Goal: Task Accomplishment & Management: Use online tool/utility

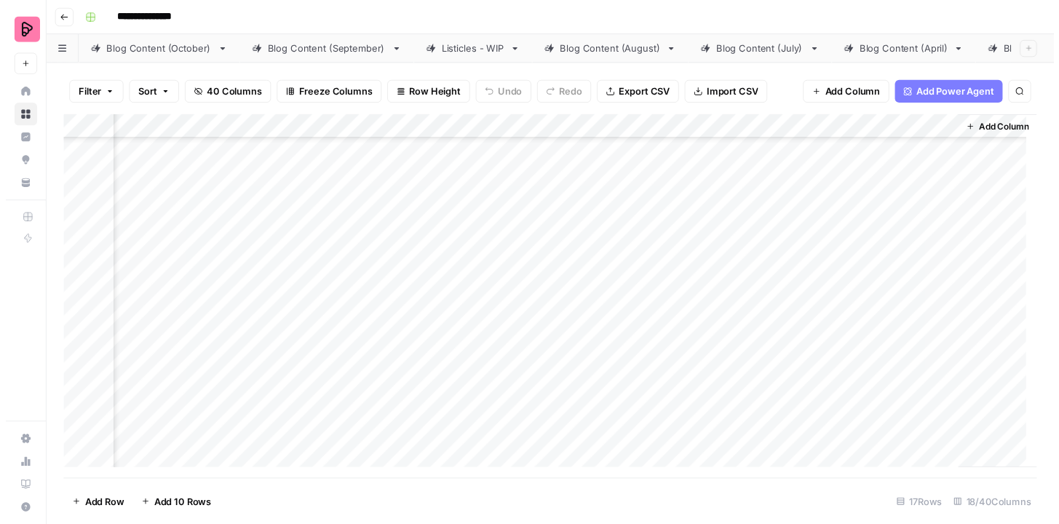
scroll to position [319, 1644]
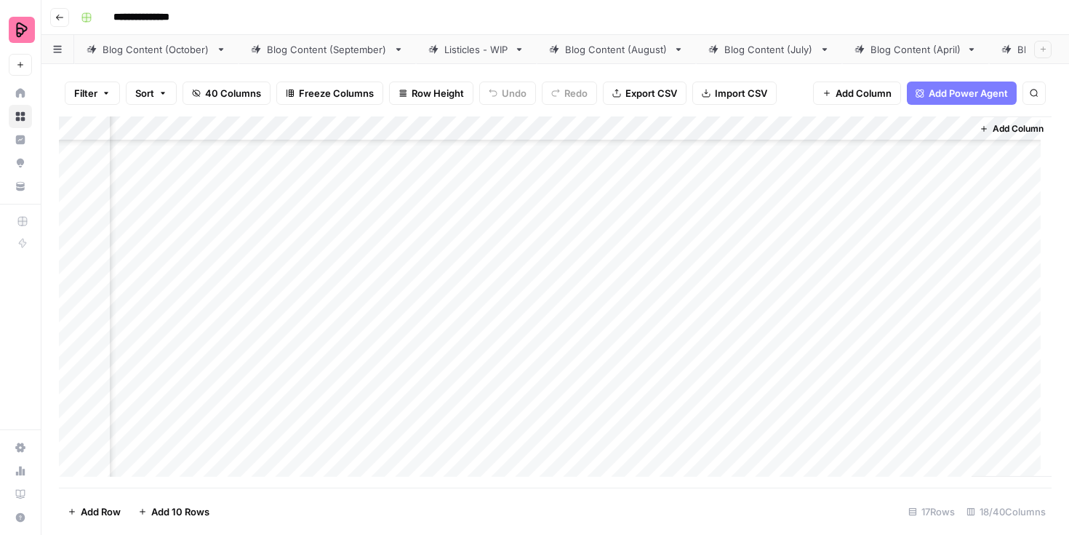
click at [535, 252] on div "Add Column" at bounding box center [555, 301] width 993 height 371
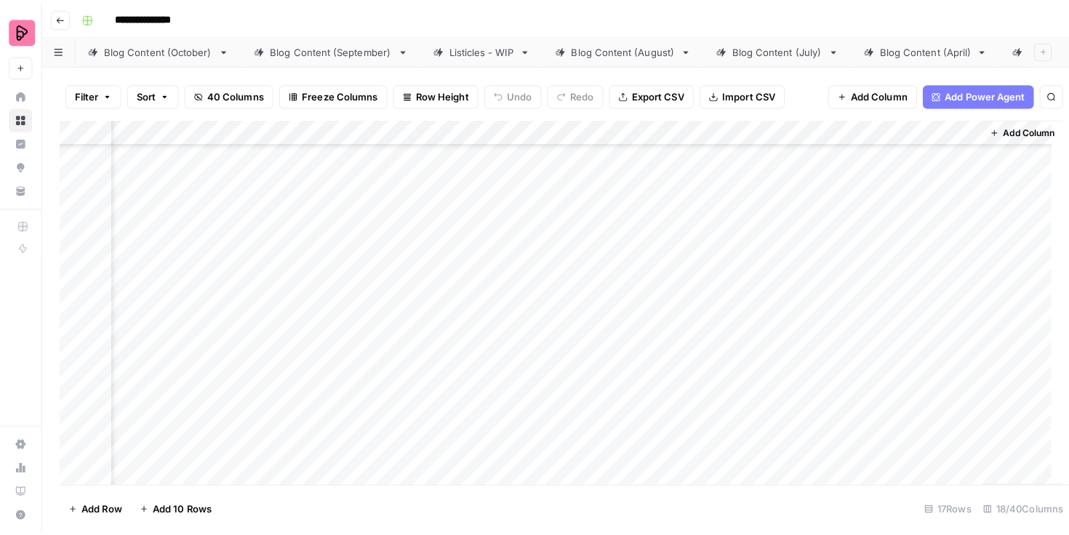
scroll to position [319, 1638]
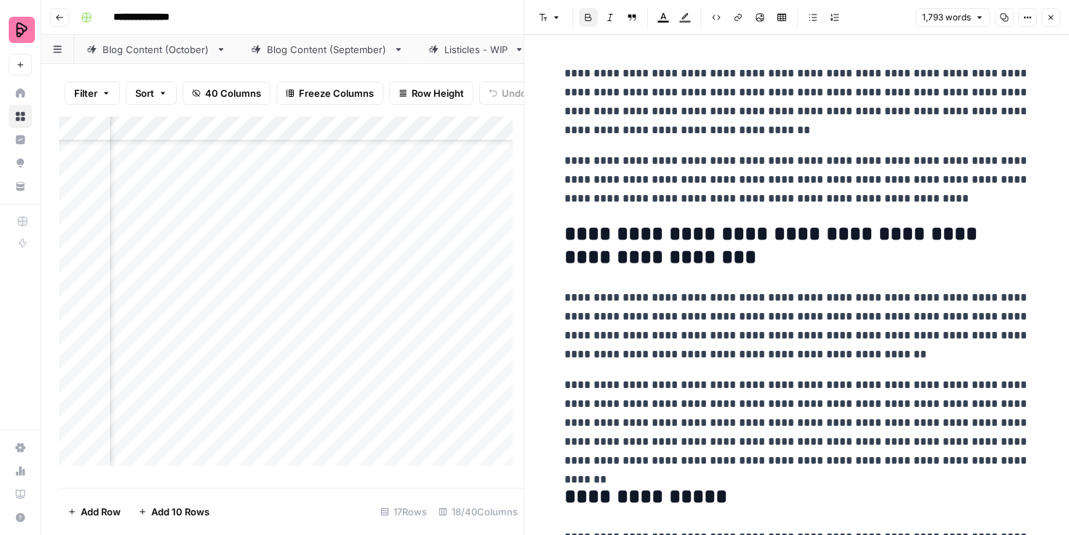
click at [1054, 17] on icon "button" at bounding box center [1051, 17] width 9 height 9
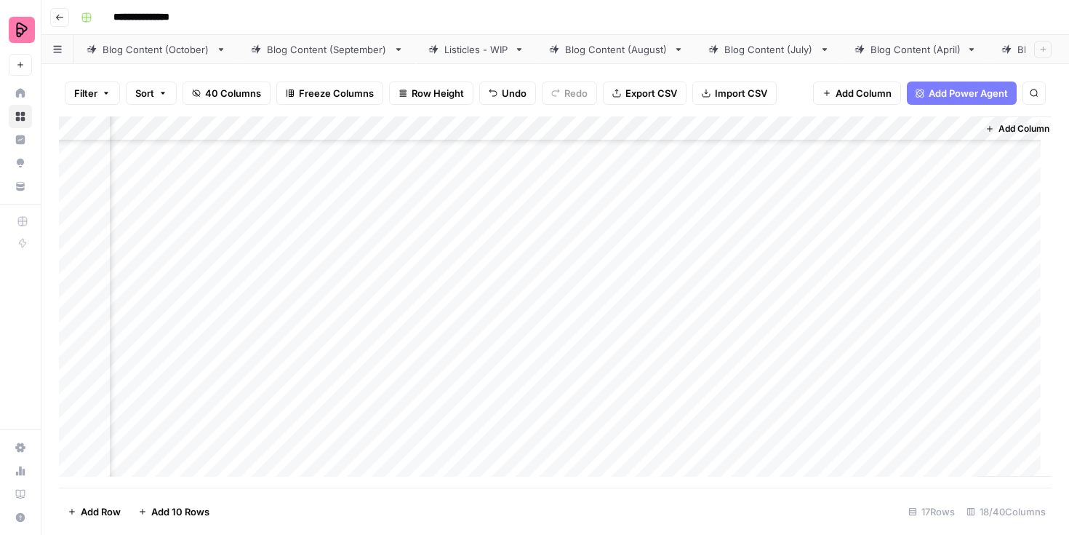
scroll to position [0, 1627]
click at [549, 151] on div "Add Column" at bounding box center [555, 301] width 993 height 371
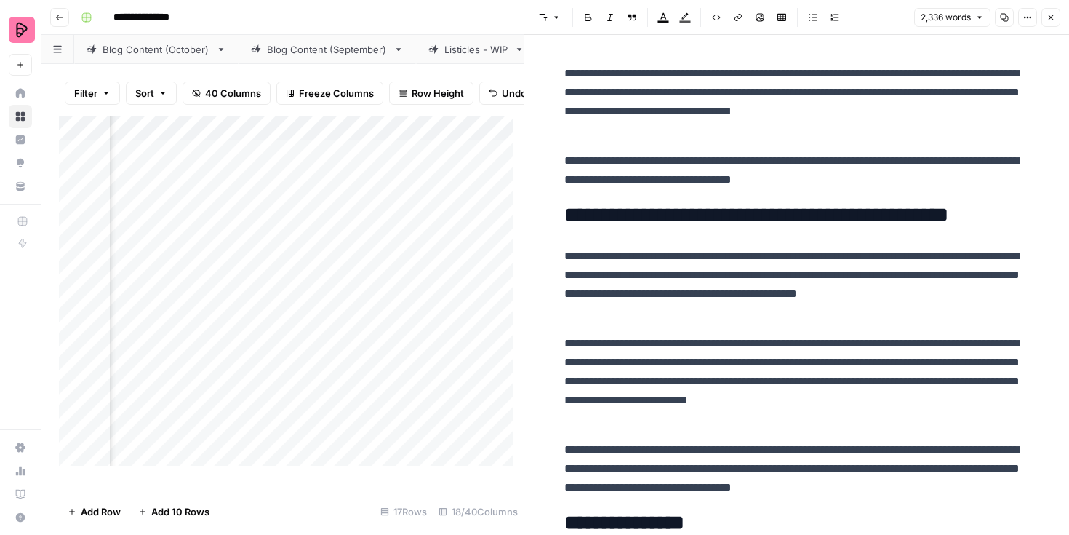
click at [1056, 15] on button "Close" at bounding box center [1051, 17] width 19 height 19
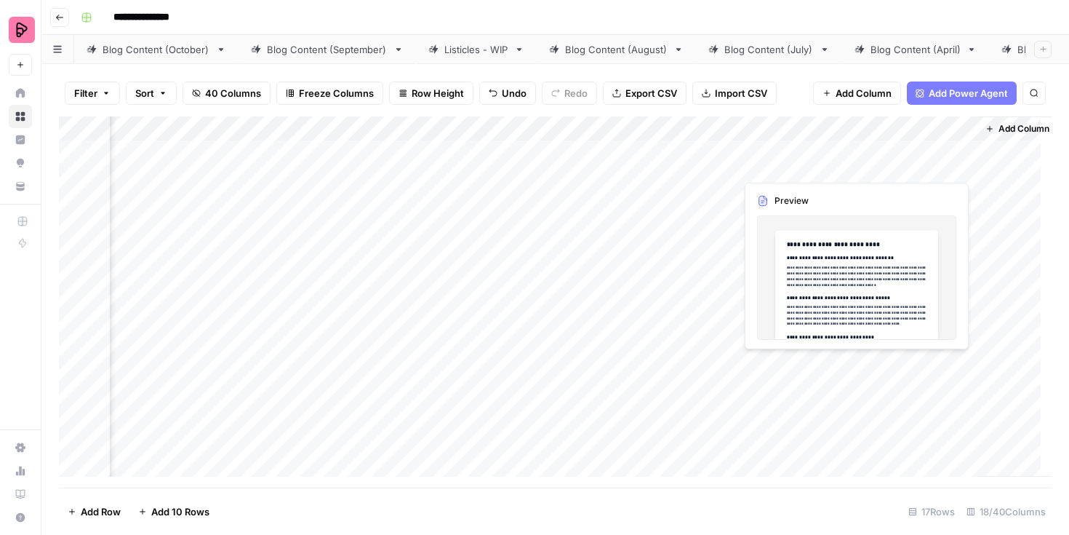
scroll to position [0, 1644]
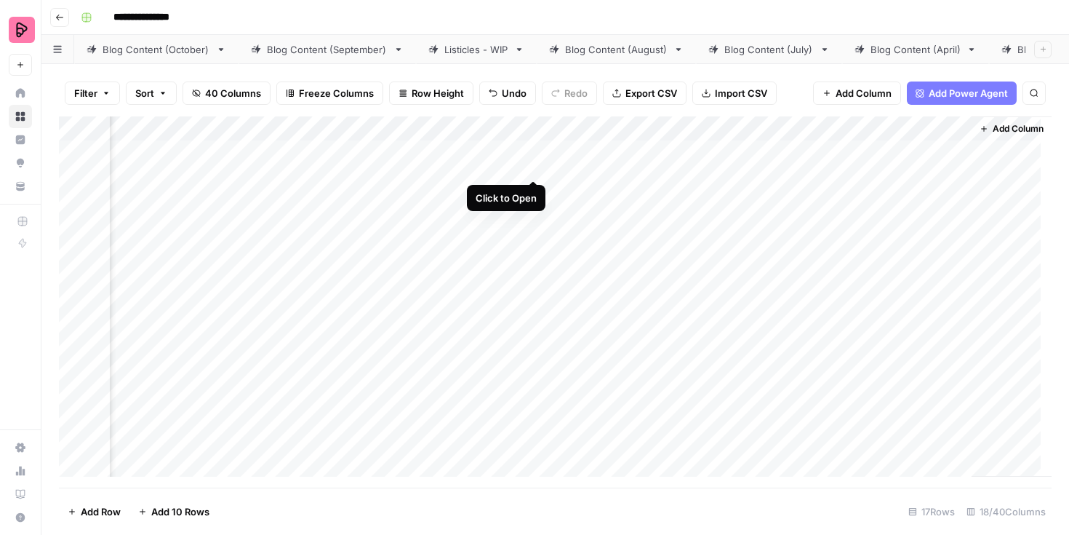
click at [532, 151] on div "Add Column" at bounding box center [555, 301] width 993 height 371
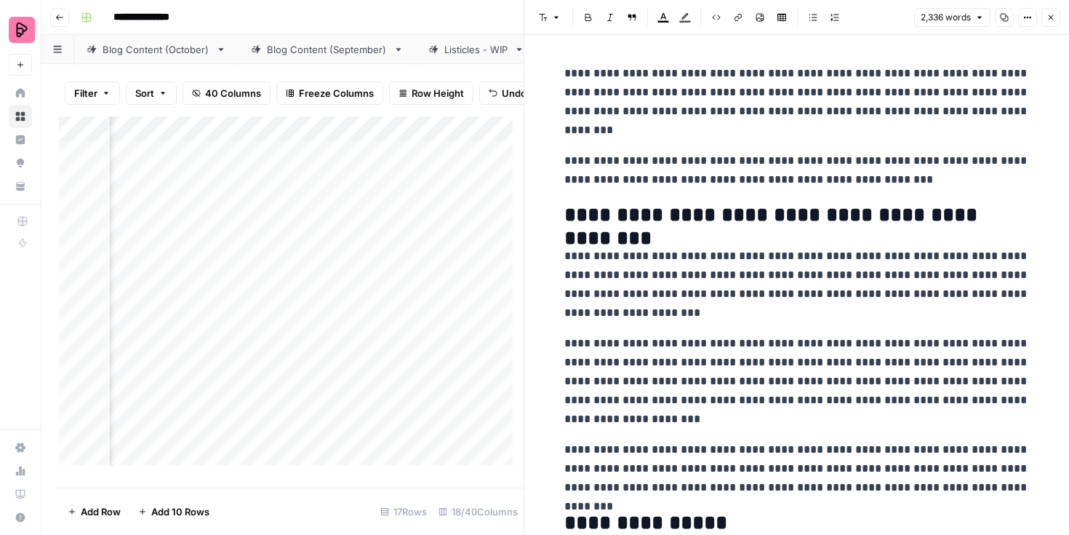
click at [1048, 17] on icon "button" at bounding box center [1051, 17] width 9 height 9
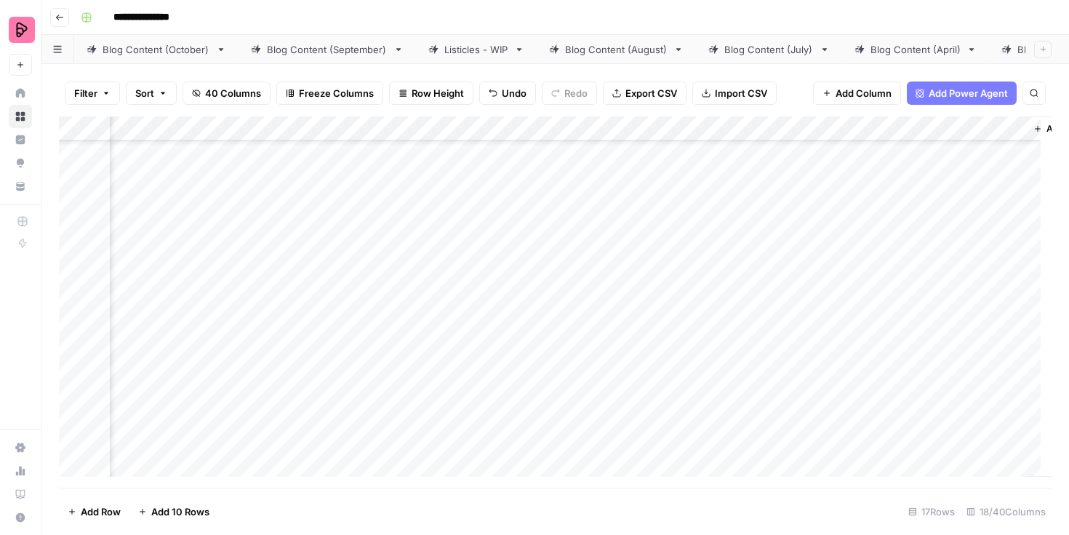
scroll to position [212, 1644]
click at [162, 162] on div "Add Column" at bounding box center [555, 301] width 993 height 371
